Goal: Navigation & Orientation: Find specific page/section

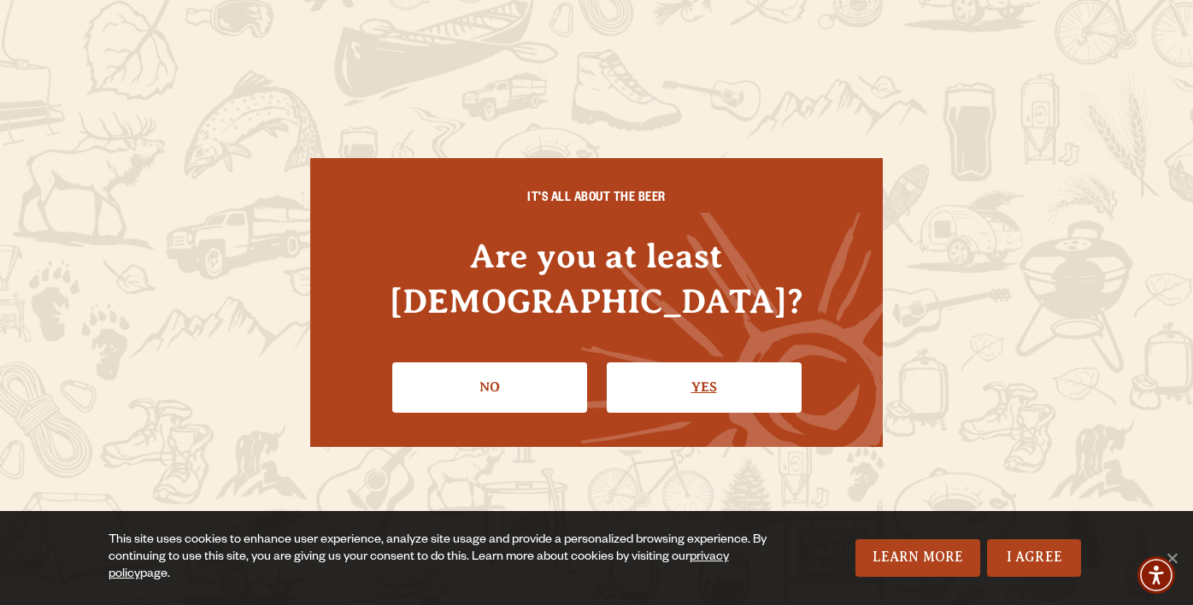
click at [698, 372] on link "Yes" at bounding box center [704, 387] width 195 height 50
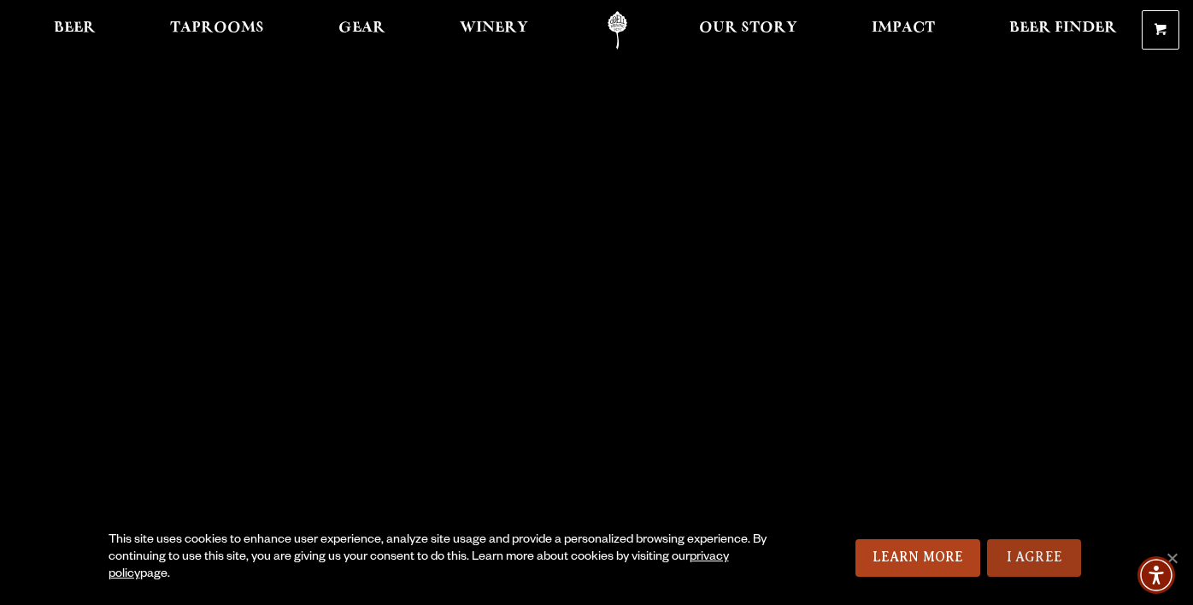
click at [1035, 558] on link "I Agree" at bounding box center [1034, 558] width 94 height 38
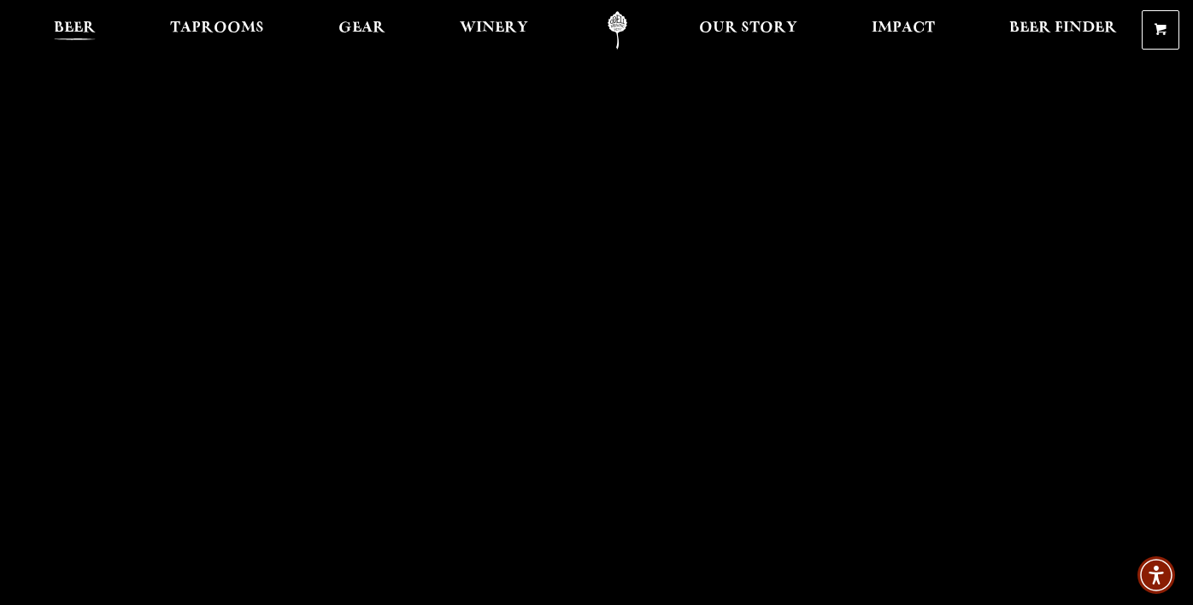
click at [74, 26] on span "Beer" at bounding box center [75, 28] width 42 height 14
